Goal: Navigation & Orientation: Find specific page/section

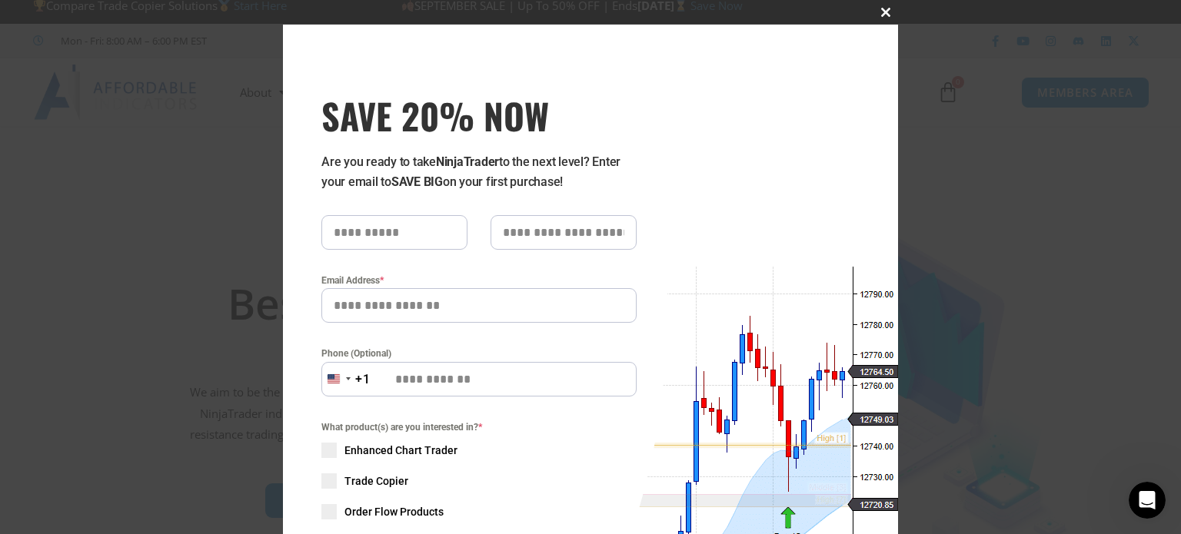
click at [878, 8] on span "SAVE 20% NOW popup" at bounding box center [885, 12] width 25 height 9
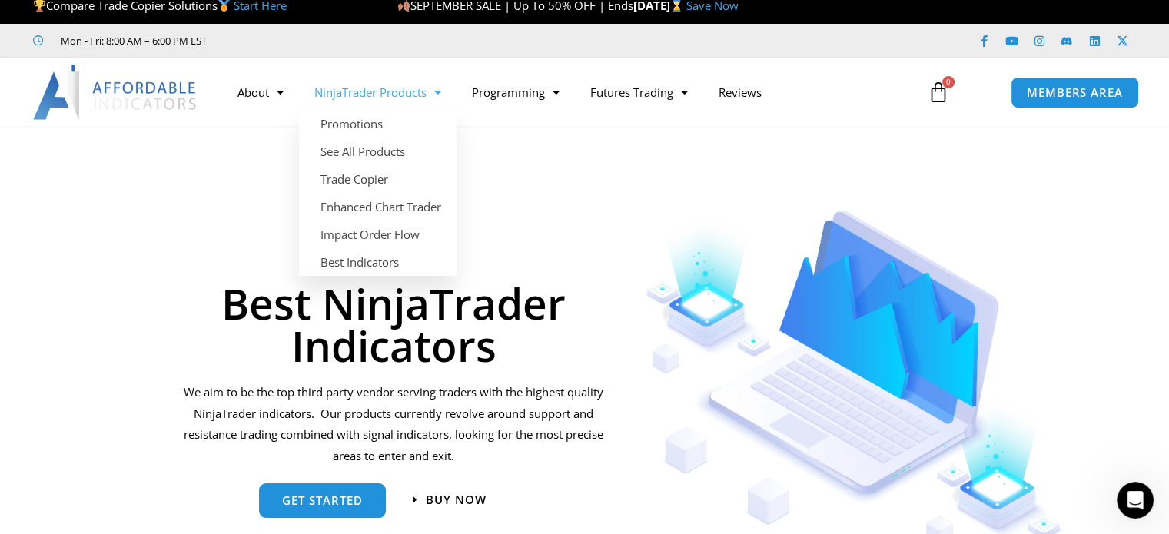
click at [424, 88] on link "NinjaTrader Products" at bounding box center [378, 92] width 158 height 35
